Goal: Check status: Check status

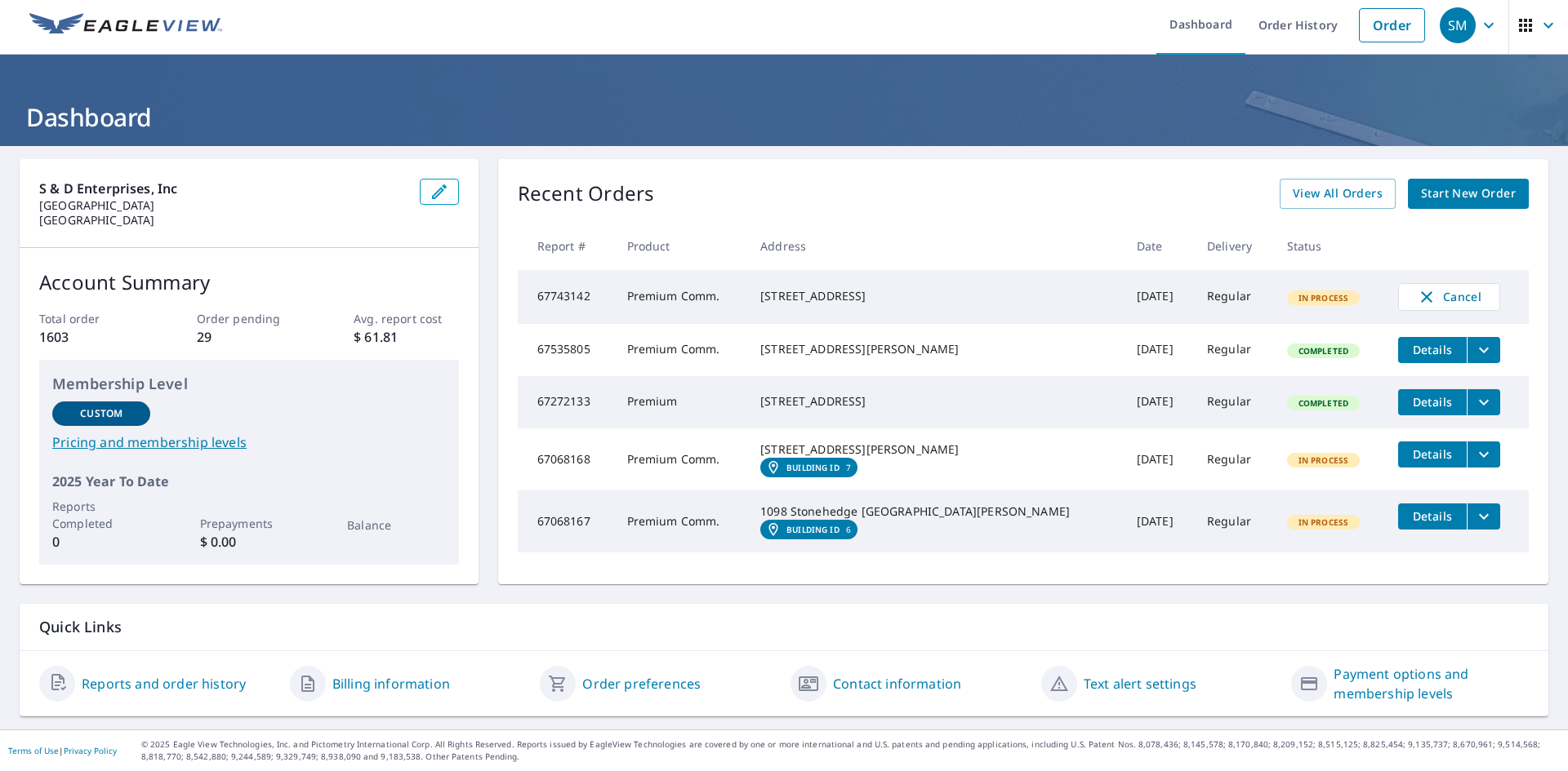
scroll to position [43, 0]
click at [1350, 183] on span "View All Orders" at bounding box center [1338, 193] width 90 height 20
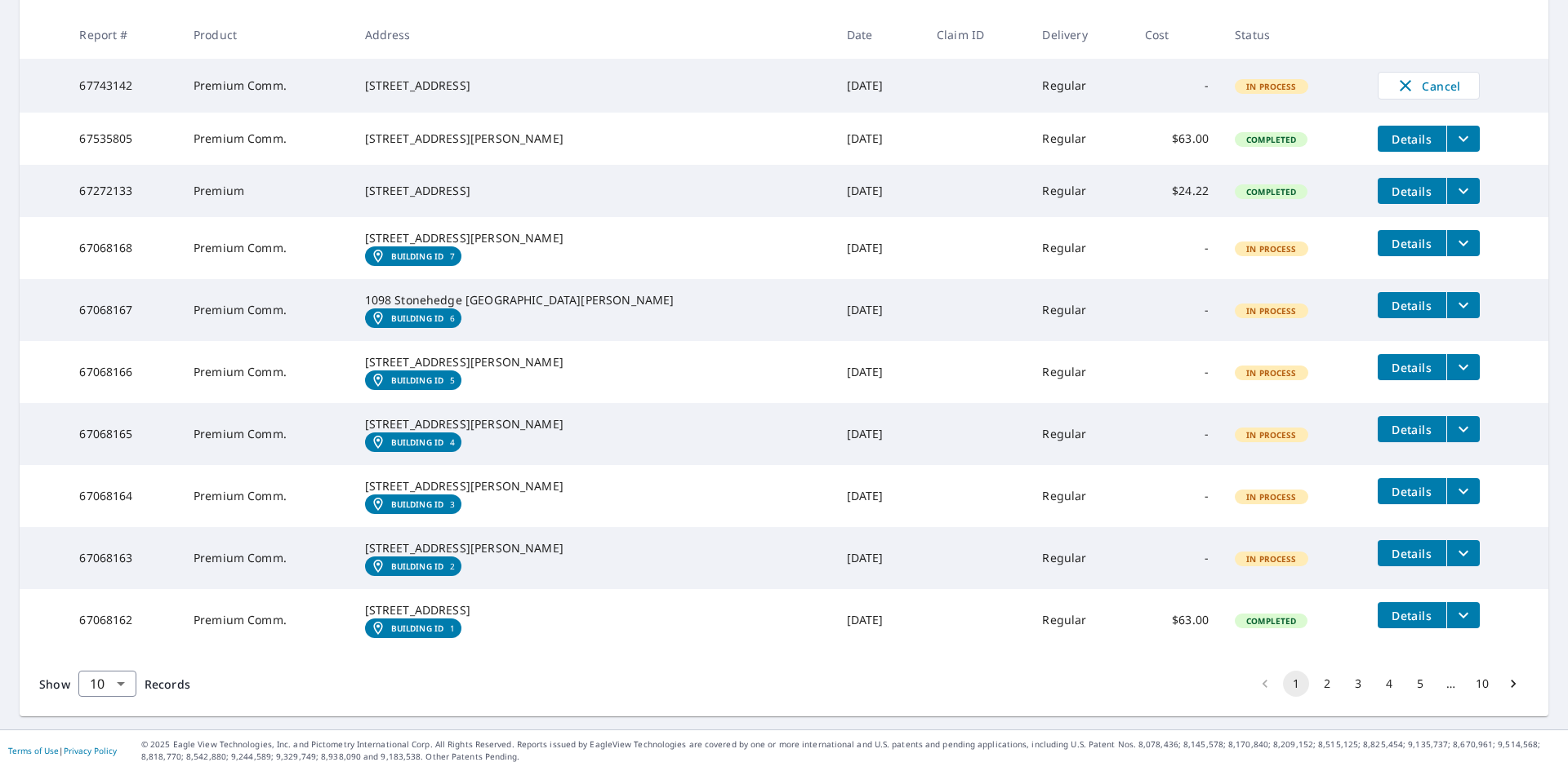
scroll to position [435, 0]
click at [1314, 684] on button "2" at bounding box center [1326, 683] width 26 height 26
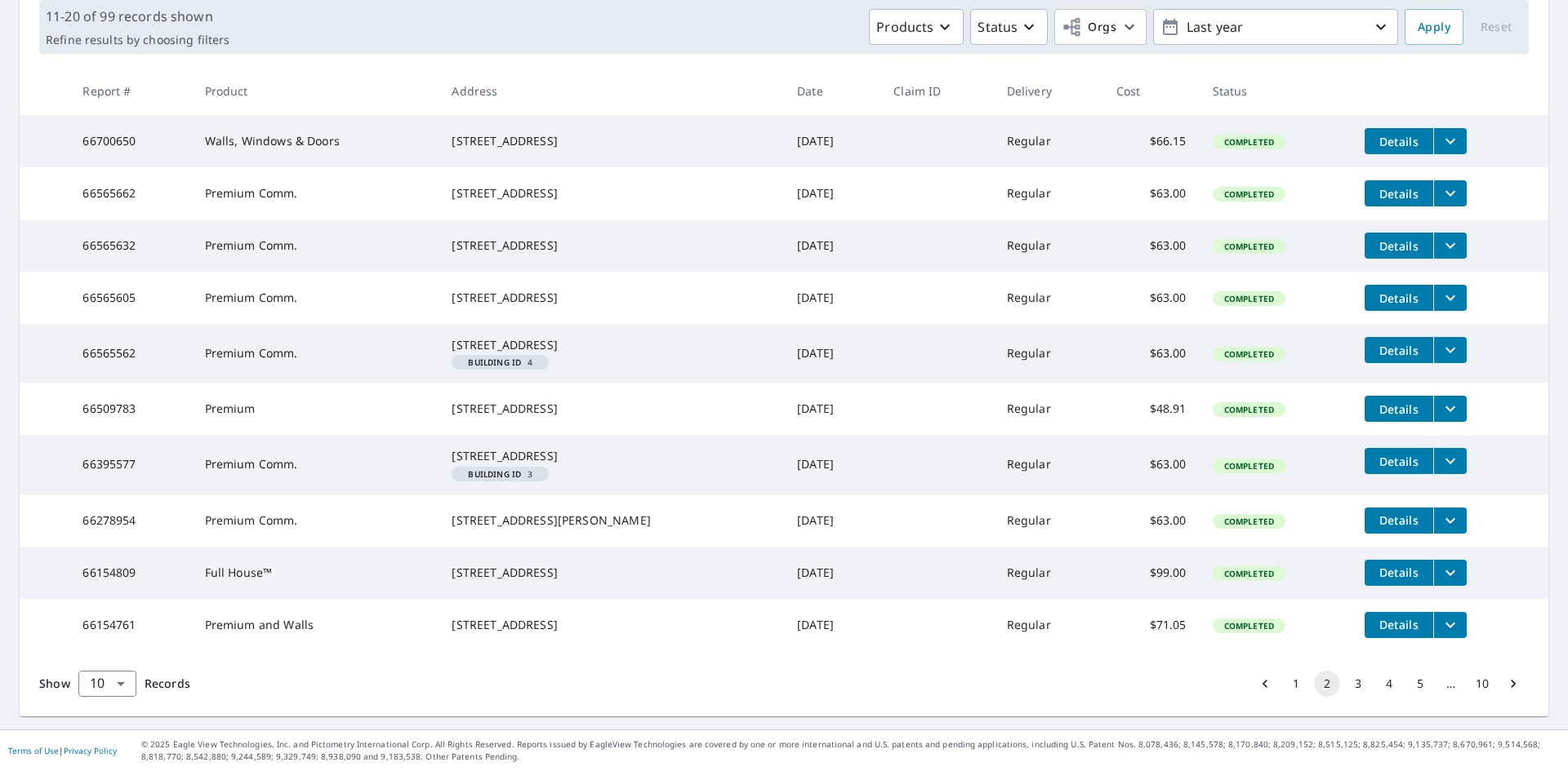
scroll to position [331, 0]
click at [1344, 685] on button "3" at bounding box center [1357, 683] width 26 height 26
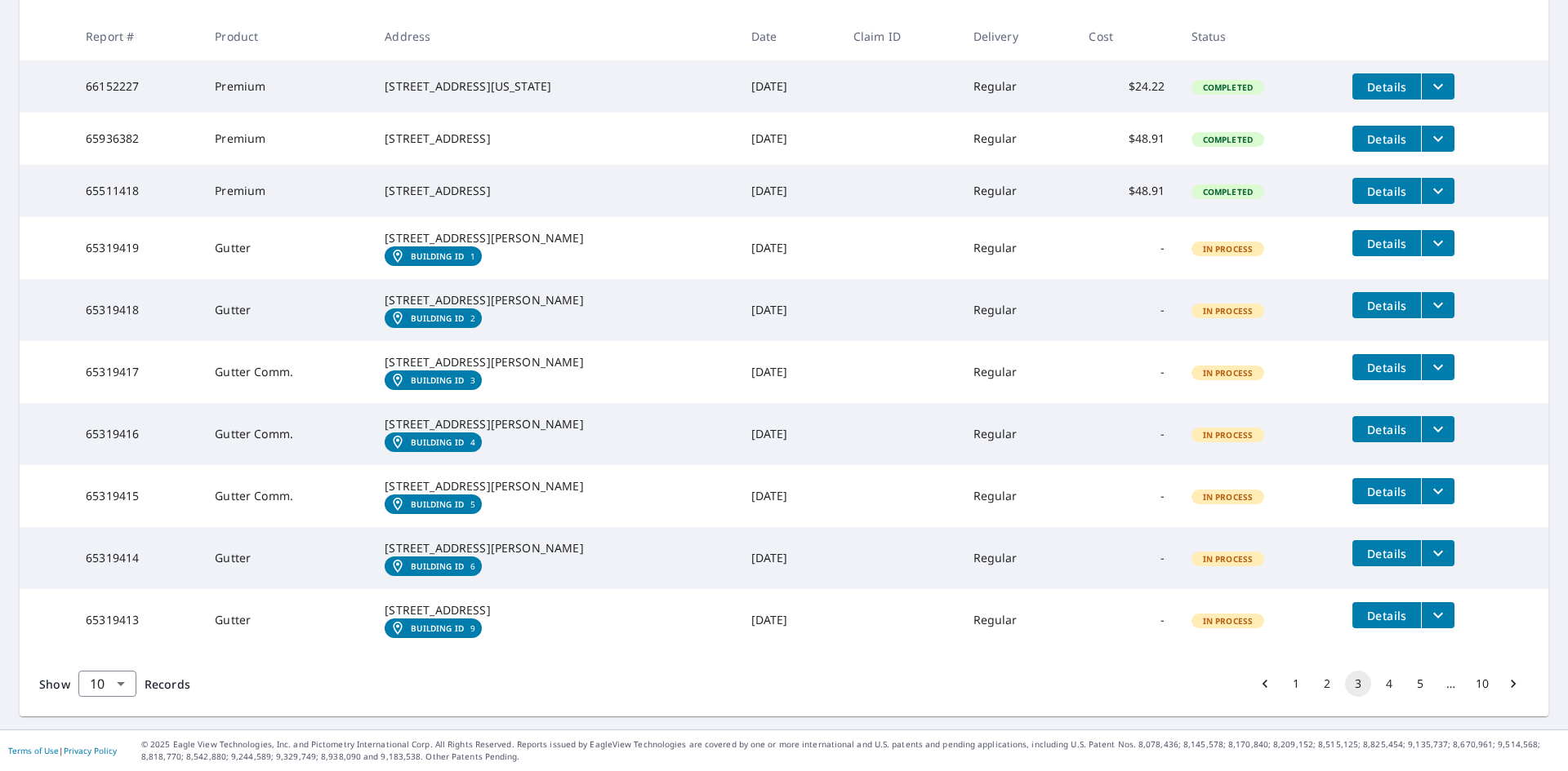
click at [1283, 684] on button "1" at bounding box center [1295, 683] width 26 height 26
